Goal: Task Accomplishment & Management: Manage account settings

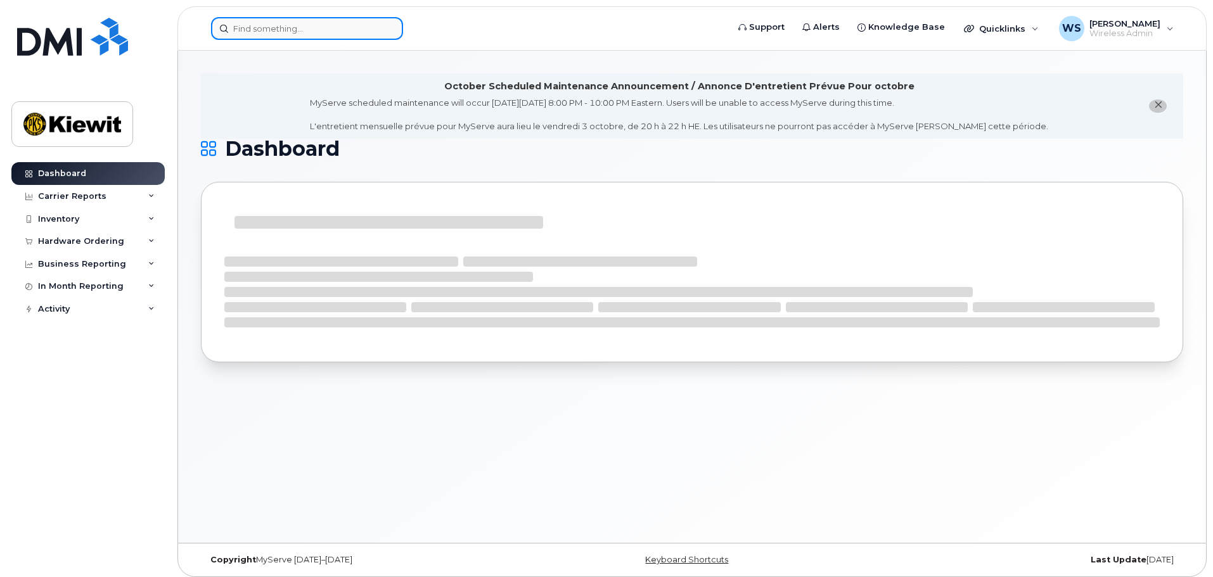
click at [321, 30] on input at bounding box center [307, 28] width 192 height 23
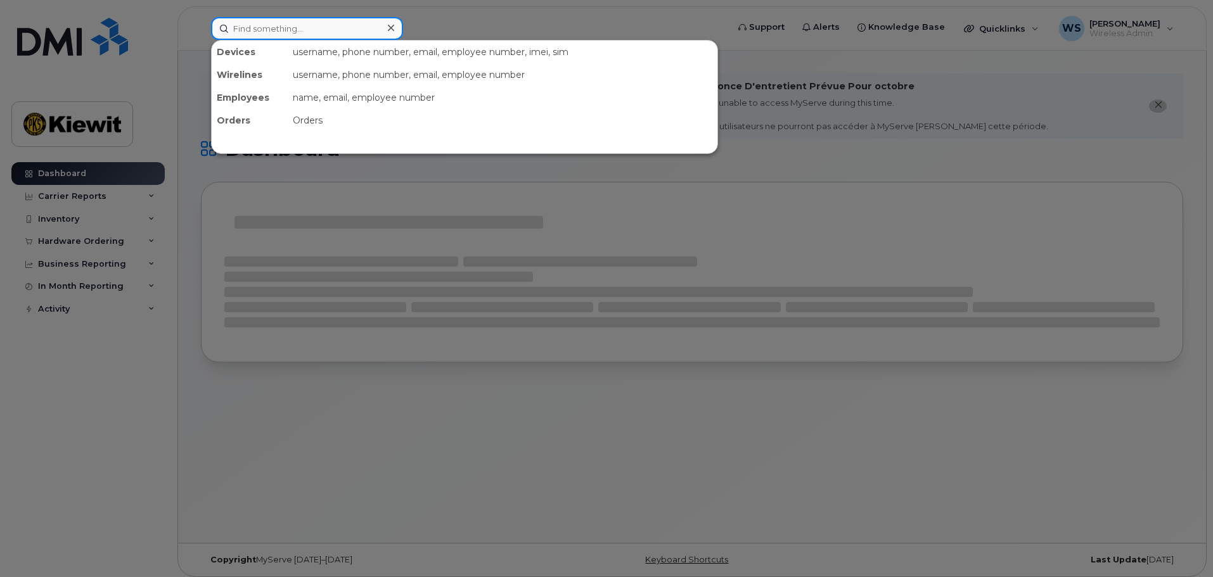
paste input "[PHONE_NUMBER]"
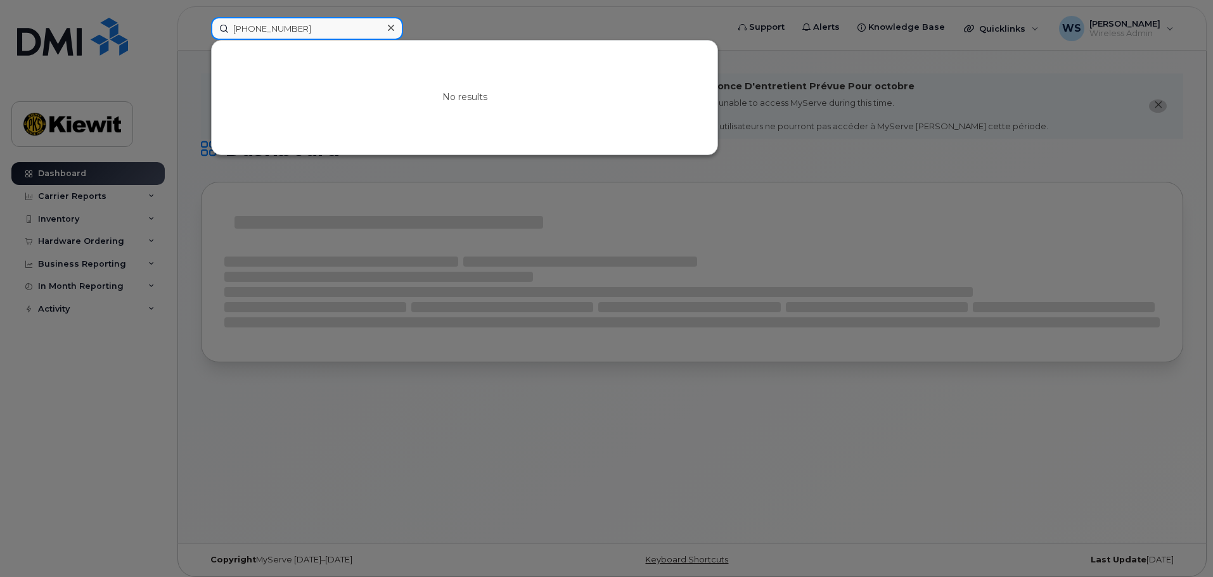
click at [244, 29] on input "[PHONE_NUMBER]" at bounding box center [307, 28] width 192 height 23
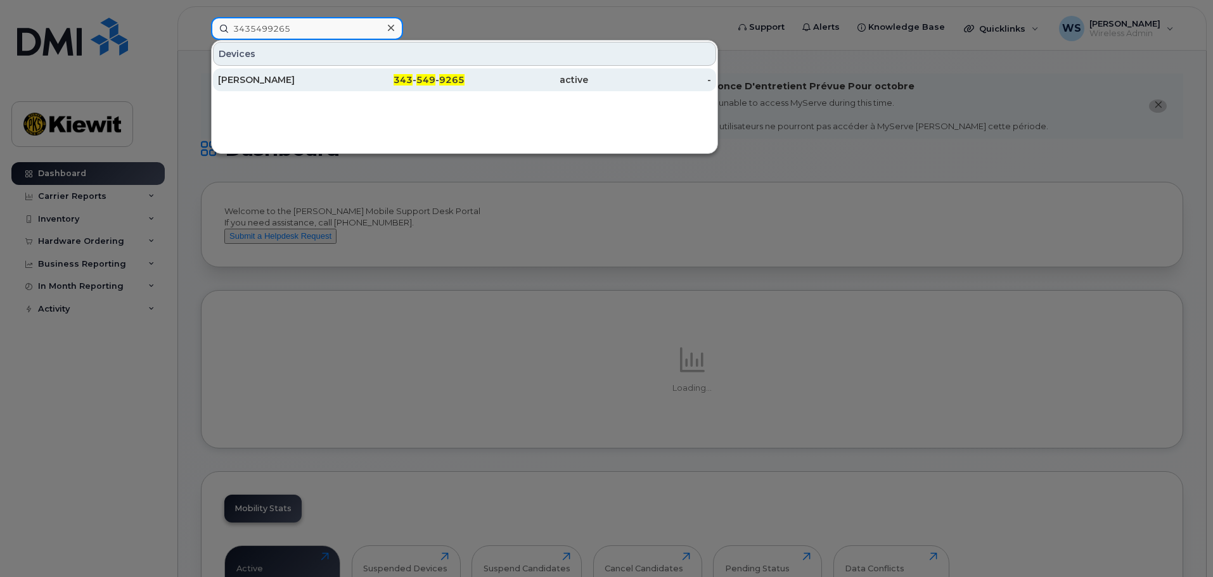
type input "3435499265"
click at [295, 76] on div "[PERSON_NAME]" at bounding box center [280, 80] width 124 height 13
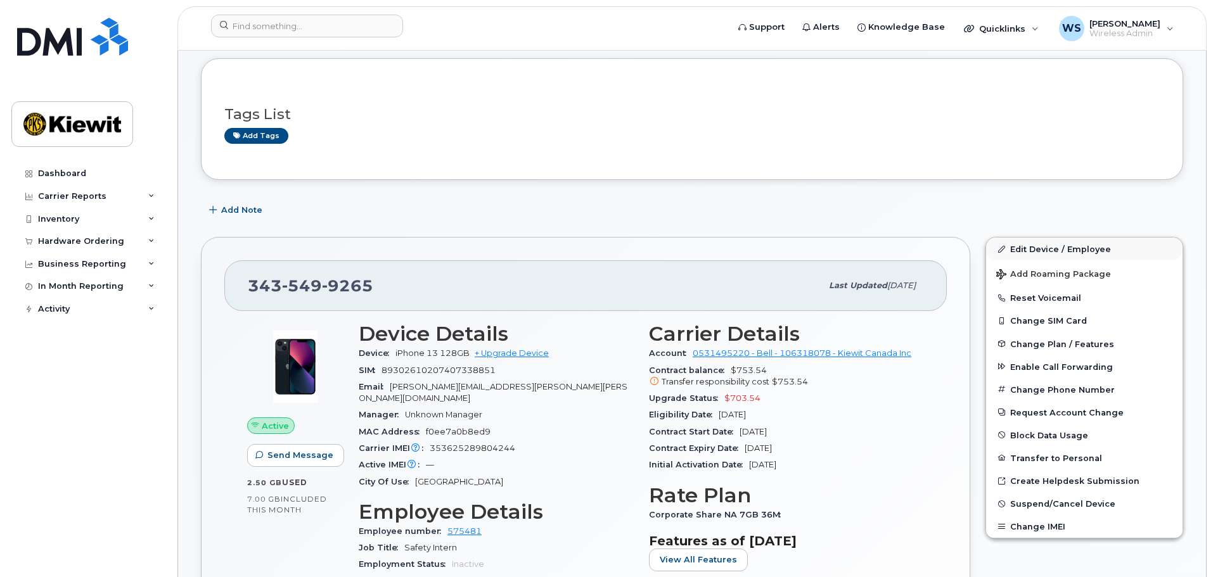
scroll to position [127, 0]
click at [1042, 506] on span "Suspend/Cancel Device" at bounding box center [1062, 503] width 105 height 10
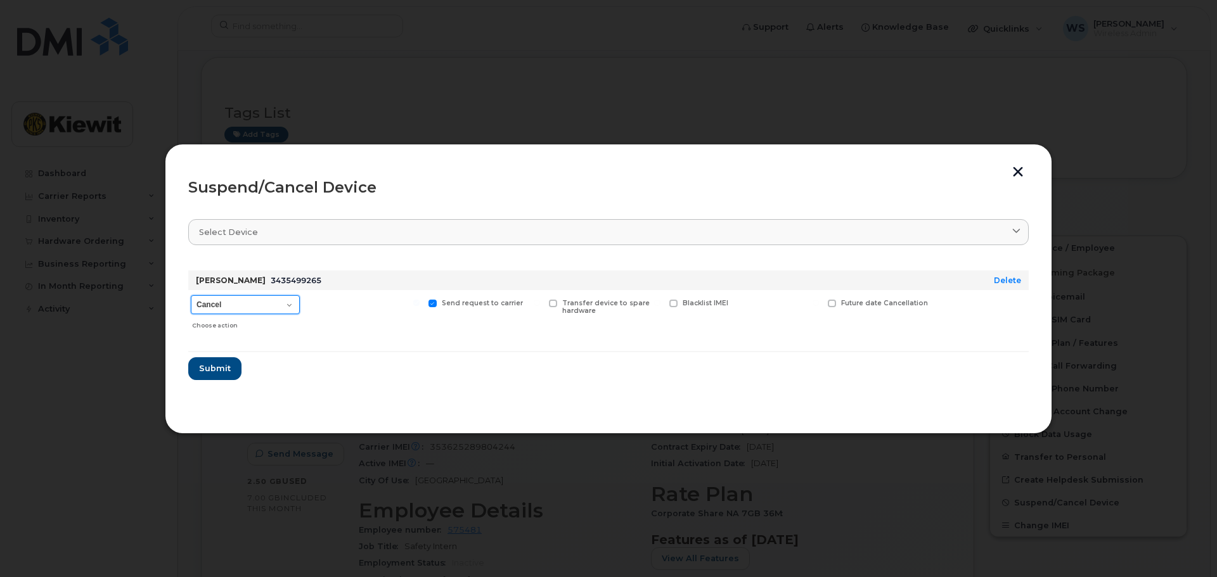
click at [240, 307] on select "Cancel Suspend - Extend Suspension Suspend - Reduced Rate Suspend - Full Rate S…" at bounding box center [245, 304] width 109 height 19
select select "[object Object]"
click at [191, 295] on select "Cancel Suspend - Extend Suspension Suspend - Reduced Rate Suspend - Full Rate S…" at bounding box center [245, 304] width 109 height 19
click at [208, 371] on span "Submit" at bounding box center [214, 368] width 32 height 12
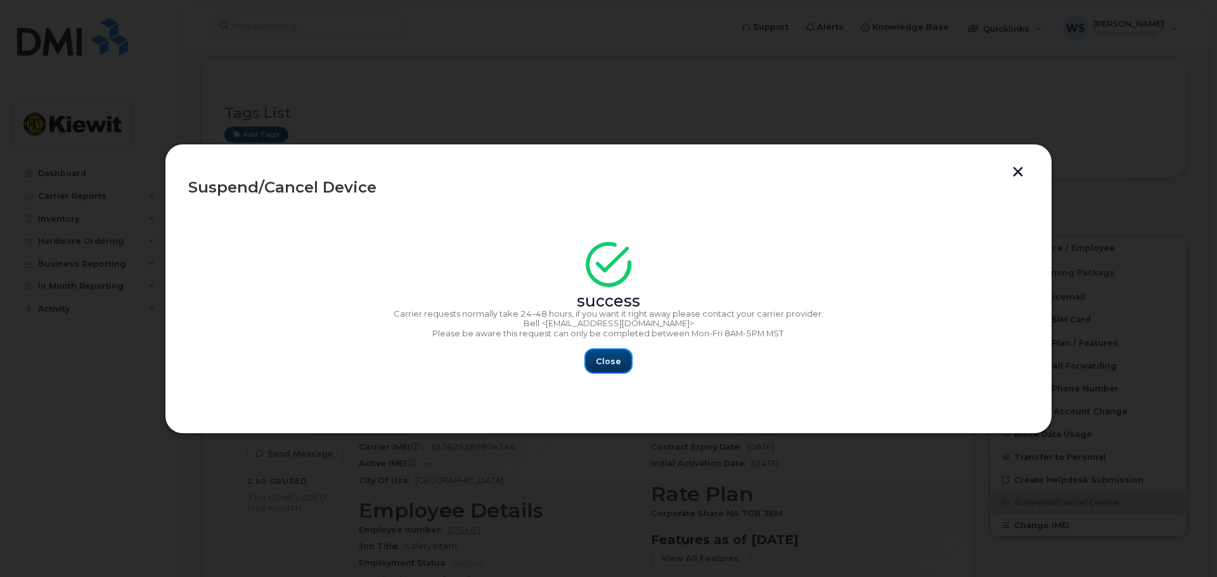
click at [600, 357] on span "Close" at bounding box center [608, 361] width 25 height 12
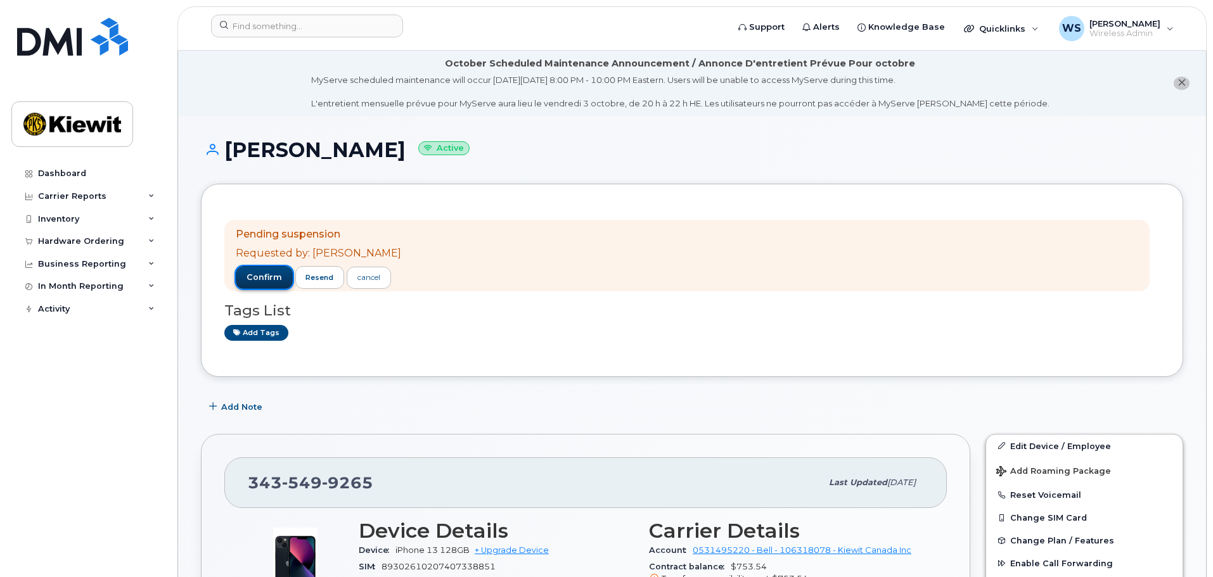
click at [253, 272] on span "confirm" at bounding box center [263, 277] width 35 height 11
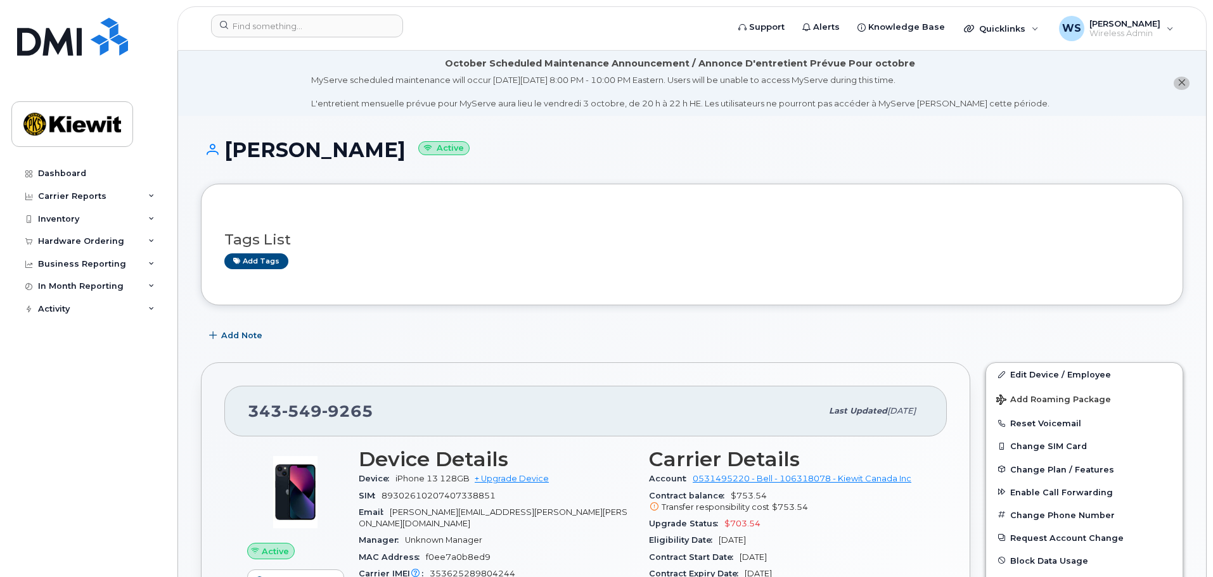
click at [786, 336] on div "Add Note" at bounding box center [692, 335] width 982 height 23
